Goal: Transaction & Acquisition: Purchase product/service

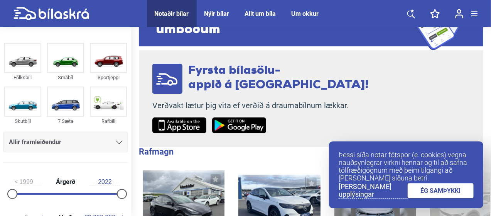
click at [469, 196] on link "ÉG SAMÞYKKI" at bounding box center [441, 190] width 66 height 15
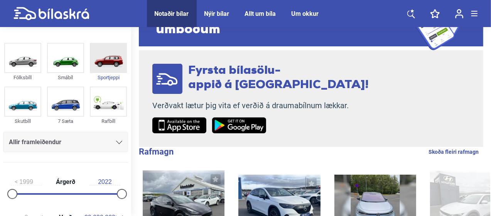
click at [101, 59] on img at bounding box center [109, 58] width 36 height 29
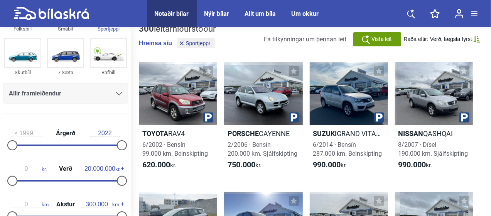
scroll to position [49, 0]
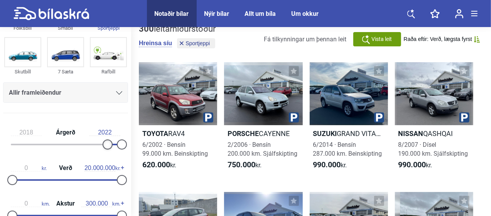
type input "2019"
drag, startPoint x: 15, startPoint y: 142, endPoint x: 108, endPoint y: 140, distance: 93.4
click at [108, 140] on div at bounding box center [108, 144] width 10 height 10
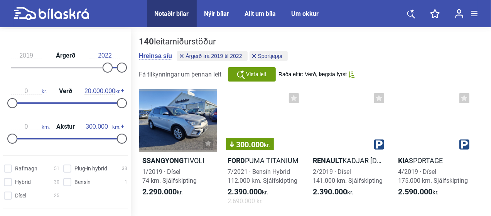
scroll to position [131, 0]
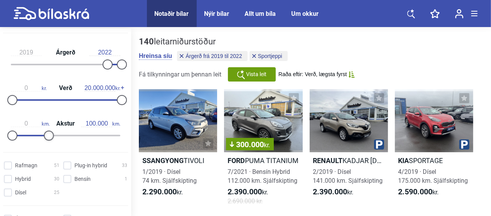
type input "90.000"
drag, startPoint x: 122, startPoint y: 133, endPoint x: 47, endPoint y: 134, distance: 75.3
click at [47, 134] on div at bounding box center [45, 135] width 10 height 10
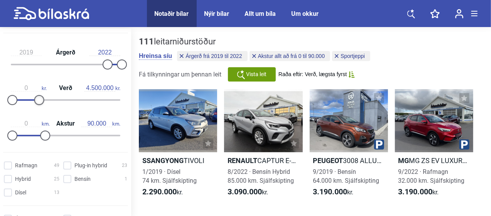
type input "4.400.000"
drag, startPoint x: 117, startPoint y: 102, endPoint x: 34, endPoint y: 107, distance: 83.9
click at [34, 107] on div "0 kr. Verð 4.400.000 kr." at bounding box center [65, 93] width 125 height 36
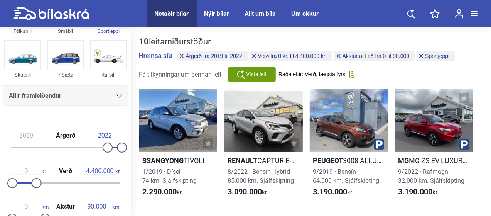
scroll to position [48, 0]
drag, startPoint x: 120, startPoint y: 146, endPoint x: 126, endPoint y: 147, distance: 5.4
click at [126, 147] on div "2019 Árgerð 2022 0 kr. Verð 4.400.000 kr. 0 km. Akstur 90.000 km." at bounding box center [65, 176] width 131 height 107
drag, startPoint x: 103, startPoint y: 149, endPoint x: 98, endPoint y: 149, distance: 4.6
click at [98, 149] on div at bounding box center [103, 148] width 10 height 10
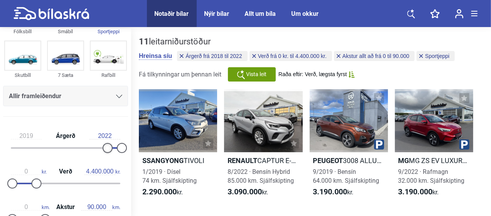
type input "2020"
drag, startPoint x: 103, startPoint y: 147, endPoint x: 111, endPoint y: 149, distance: 8.6
click at [111, 149] on div at bounding box center [112, 148] width 10 height 10
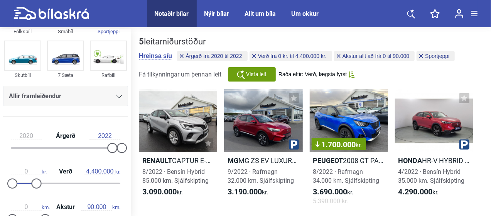
click at [112, 135] on input "2022" at bounding box center [105, 135] width 31 height 7
type input "2022"
click at [132, 115] on div "5 leitarniðurstöður [PERSON_NAME] síu Árgerð frá 2020 til 2025 Verð frá 0 kr. t…" at bounding box center [311, 193] width 360 height 328
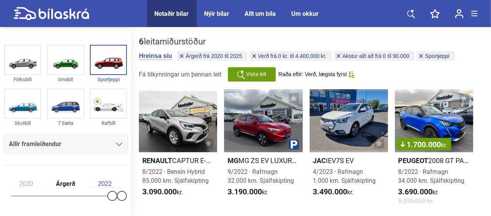
click at [168, 7] on span "Notaðir bílar" at bounding box center [172, 13] width 50 height 27
click at [51, 14] on icon at bounding box center [52, 14] width 76 height 14
type input "1999"
type input "20.000.000"
type input "300.000"
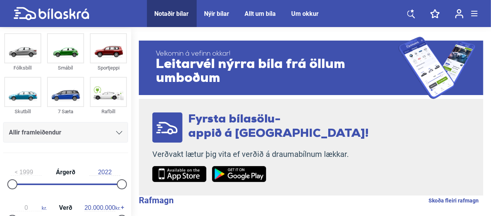
click at [101, 129] on div "Allir framleiðendur" at bounding box center [65, 132] width 113 height 11
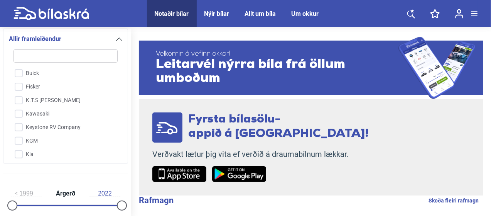
type input "k"
checkbox input "false"
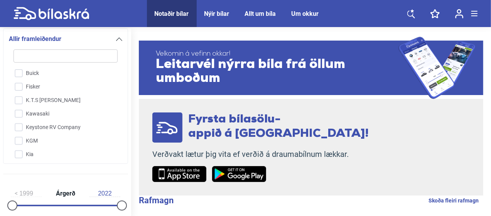
checkbox input "false"
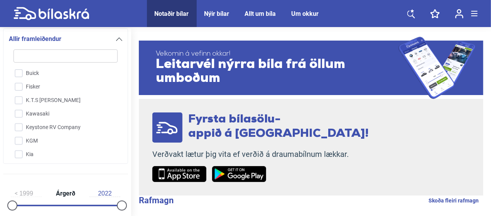
checkbox input "false"
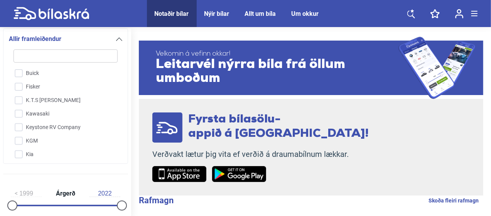
checkbox input "false"
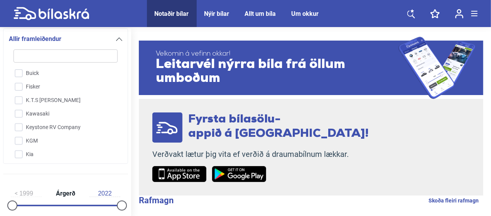
checkbox input "false"
type input "ki"
checkbox input "false"
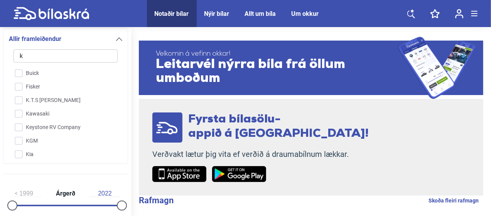
checkbox input "false"
type input "kia"
checkbox input "true"
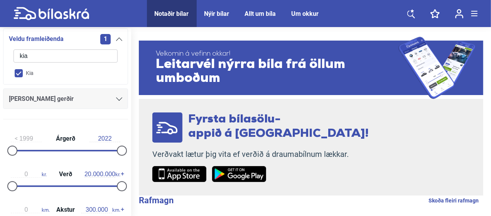
checkbox input "false"
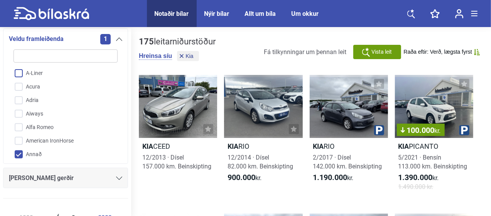
type input "k"
checkbox input "false"
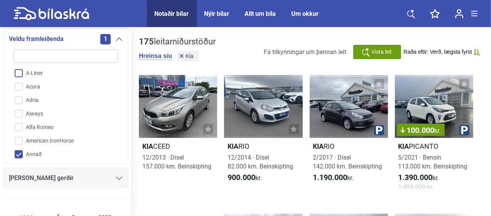
checkbox input "false"
checkbox input "true"
checkbox input "false"
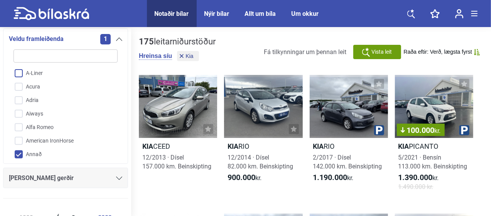
checkbox input "false"
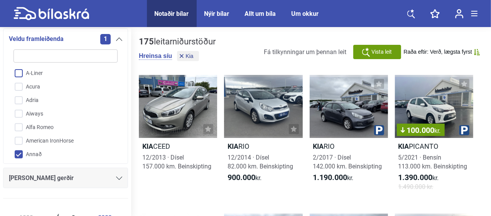
checkbox input "false"
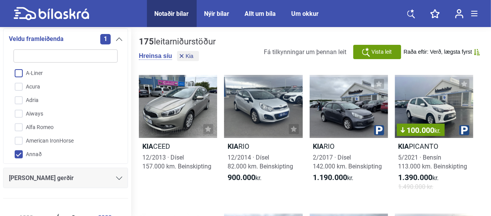
checkbox input "false"
type input "ki"
checkbox input "false"
checkbox input "true"
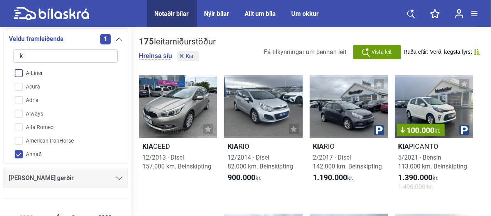
checkbox input "false"
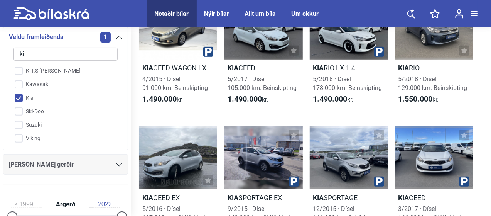
scroll to position [150, 0]
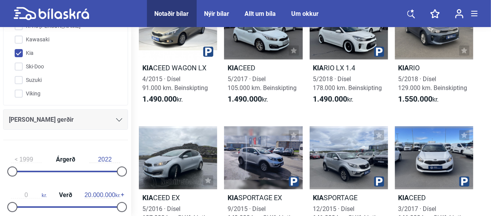
type input "ki"
click at [70, 173] on div "1999 Árgerð 2022" at bounding box center [65, 164] width 125 height 36
click at [76, 167] on div "1999 Árgerð 2022" at bounding box center [65, 164] width 125 height 36
type input "2017"
drag, startPoint x: 13, startPoint y: 170, endPoint x: 99, endPoint y: 172, distance: 86.1
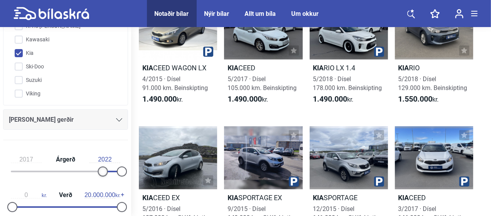
click at [99, 172] on div at bounding box center [103, 171] width 10 height 10
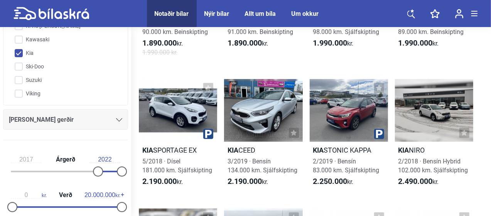
scroll to position [417, 0]
drag, startPoint x: 172, startPoint y: 118, endPoint x: 488, endPoint y: 116, distance: 315.7
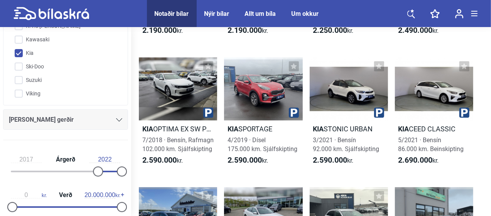
scroll to position [568, 0]
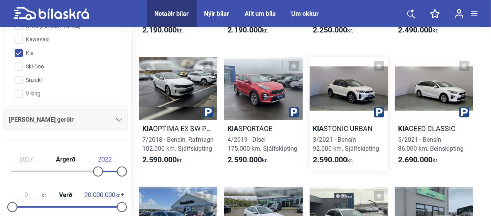
click at [348, 91] on div at bounding box center [349, 88] width 78 height 63
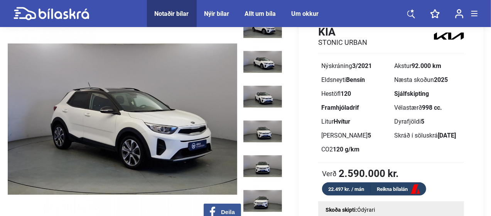
scroll to position [46, 0]
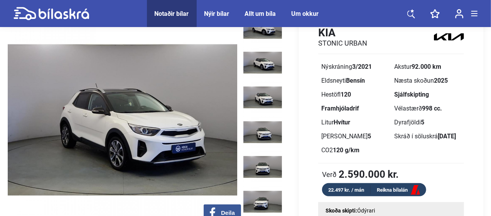
click at [270, 66] on img at bounding box center [262, 62] width 39 height 31
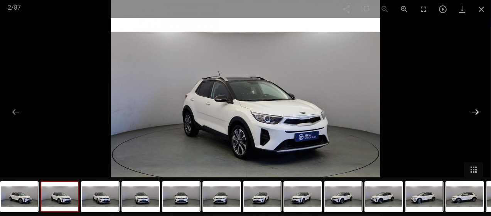
click at [474, 112] on button at bounding box center [475, 111] width 16 height 15
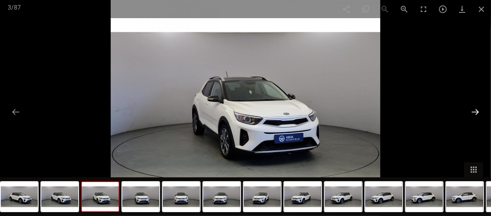
click at [477, 112] on button at bounding box center [475, 111] width 16 height 15
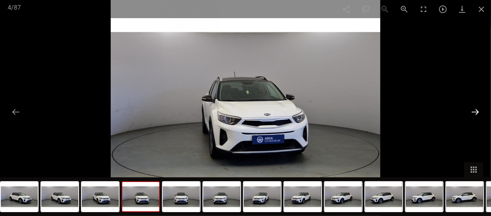
click at [477, 112] on button at bounding box center [475, 111] width 16 height 15
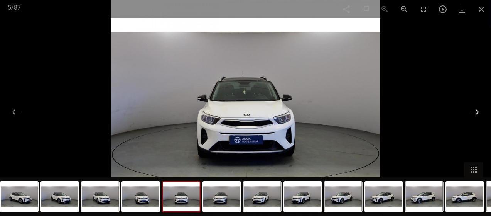
click at [477, 112] on button at bounding box center [475, 111] width 16 height 15
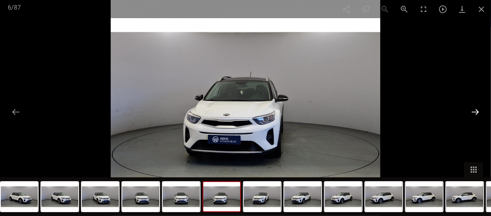
click at [477, 112] on button at bounding box center [475, 111] width 16 height 15
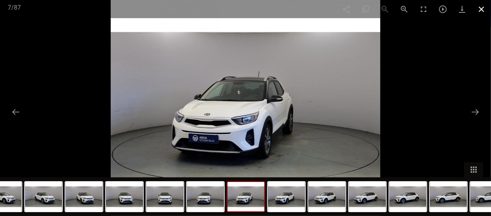
click at [484, 8] on span at bounding box center [481, 9] width 19 height 18
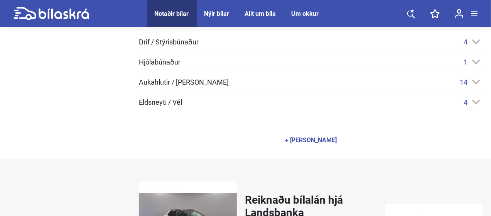
scroll to position [430, 0]
click at [480, 105] on div "4" at bounding box center [474, 102] width 20 height 8
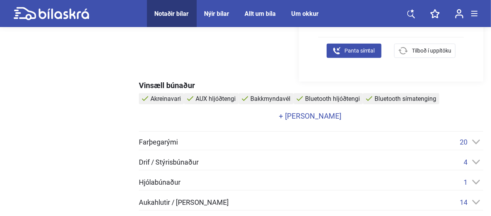
scroll to position [311, 0]
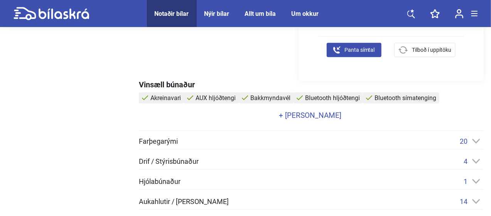
click at [323, 115] on link "+ [PERSON_NAME]" at bounding box center [310, 115] width 343 height 7
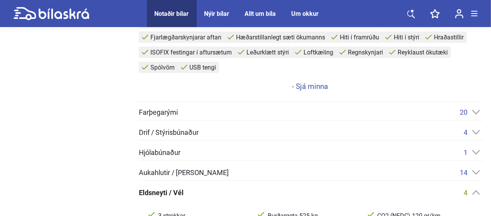
scroll to position [441, 0]
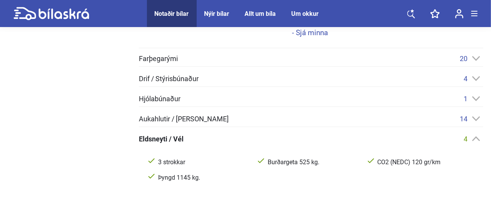
click at [380, 117] on div "Aukahlutir / [PERSON_NAME] 14" at bounding box center [311, 119] width 345 height 8
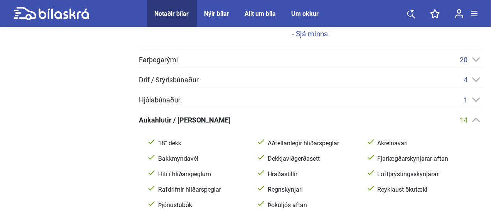
scroll to position [438, 0]
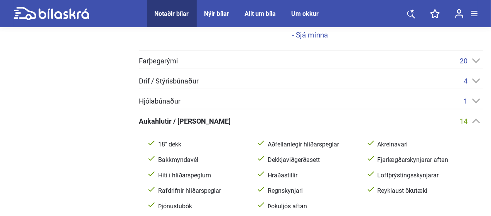
click at [364, 79] on div "Drif / Stýrisbúnaður 4" at bounding box center [311, 81] width 345 height 8
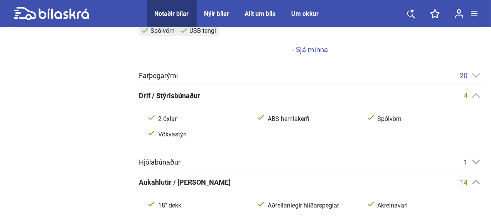
scroll to position [423, 0]
click at [356, 76] on div "Farþegarými 20" at bounding box center [311, 76] width 345 height 8
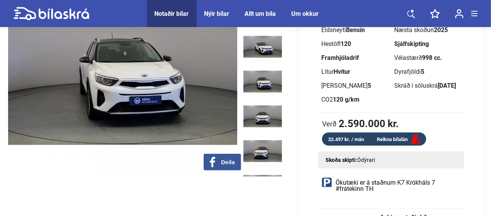
scroll to position [0, 0]
